Goal: Task Accomplishment & Management: Manage account settings

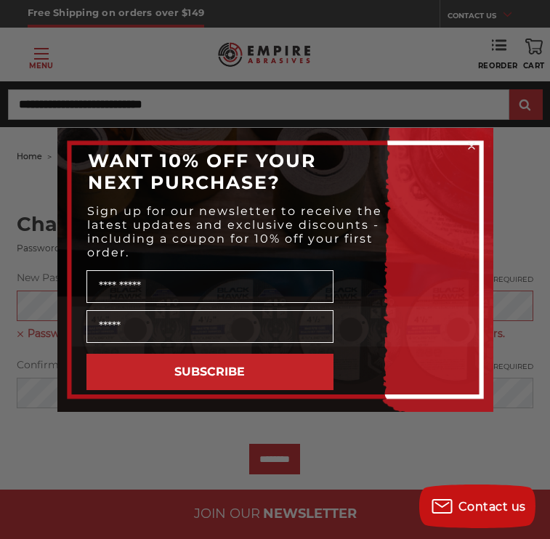
click at [464, 143] on icon "Close dialog" at bounding box center [471, 146] width 15 height 15
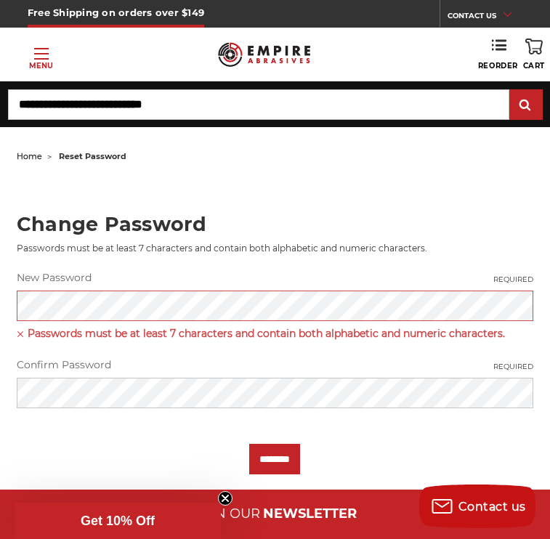
click at [352, 327] on span "Passwords must be at least 7 characters and contain both alphabetic and numeric…" at bounding box center [275, 333] width 516 height 17
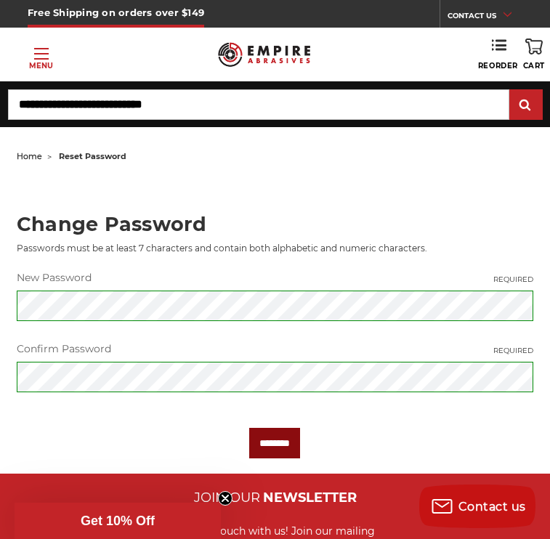
click at [256, 450] on input "********" at bounding box center [274, 443] width 51 height 30
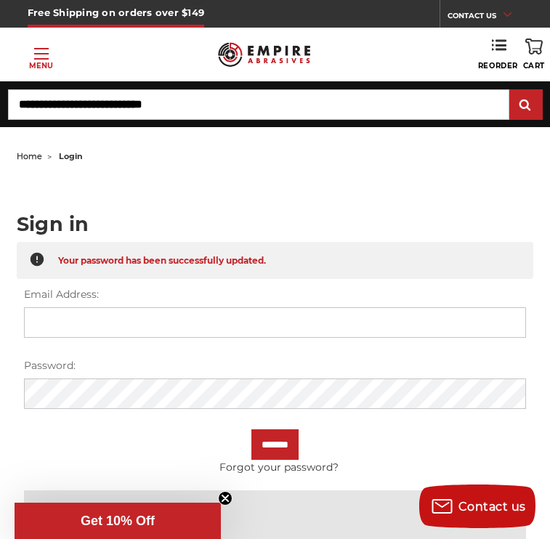
click at [233, 325] on input "Email Address:" at bounding box center [274, 322] width 501 height 30
